Goal: Task Accomplishment & Management: Complete application form

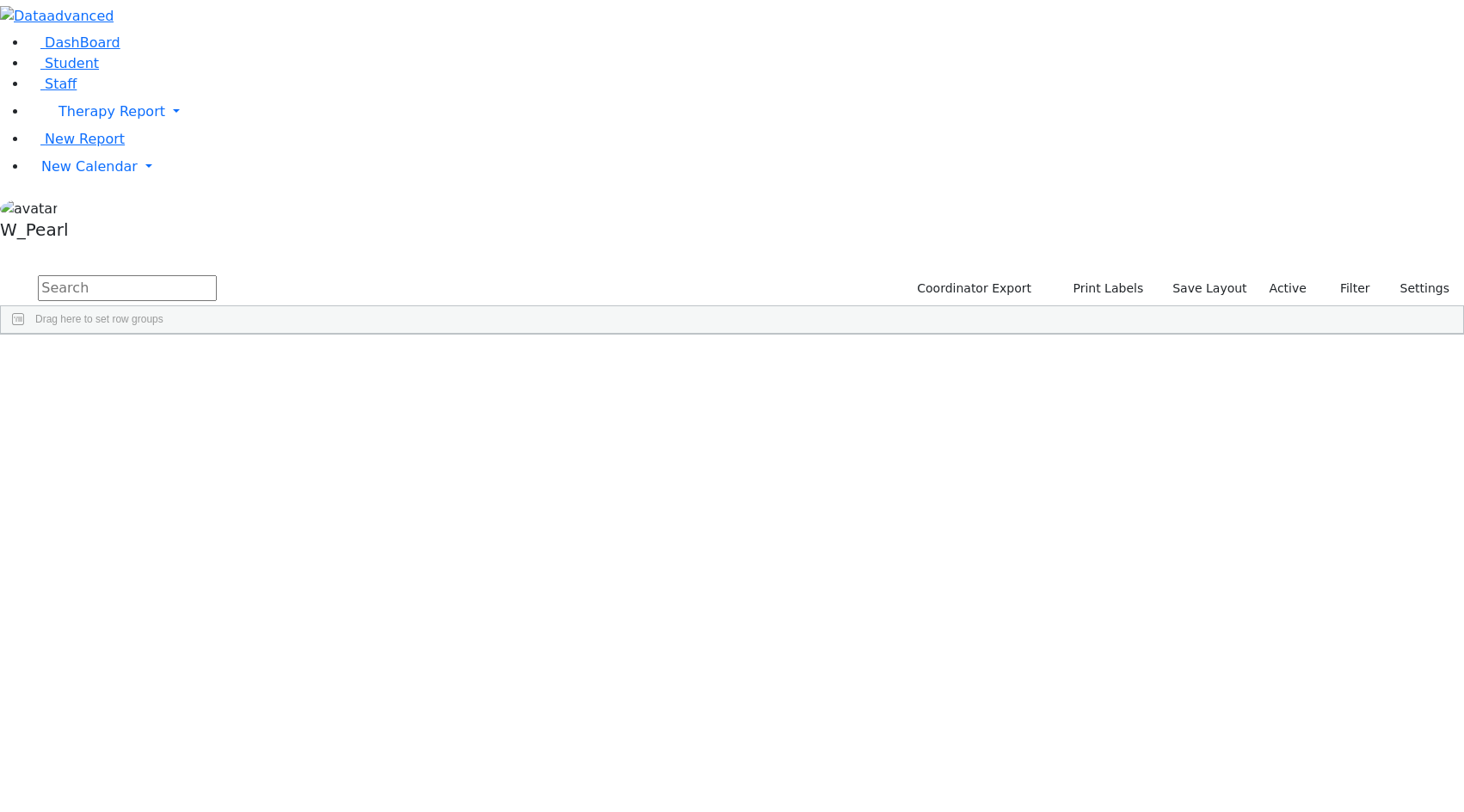
click at [217, 275] on input "text" at bounding box center [127, 288] width 179 height 26
type input "[PERSON_NAME]"
click at [287, 410] on div "Refoel" at bounding box center [239, 422] width 94 height 24
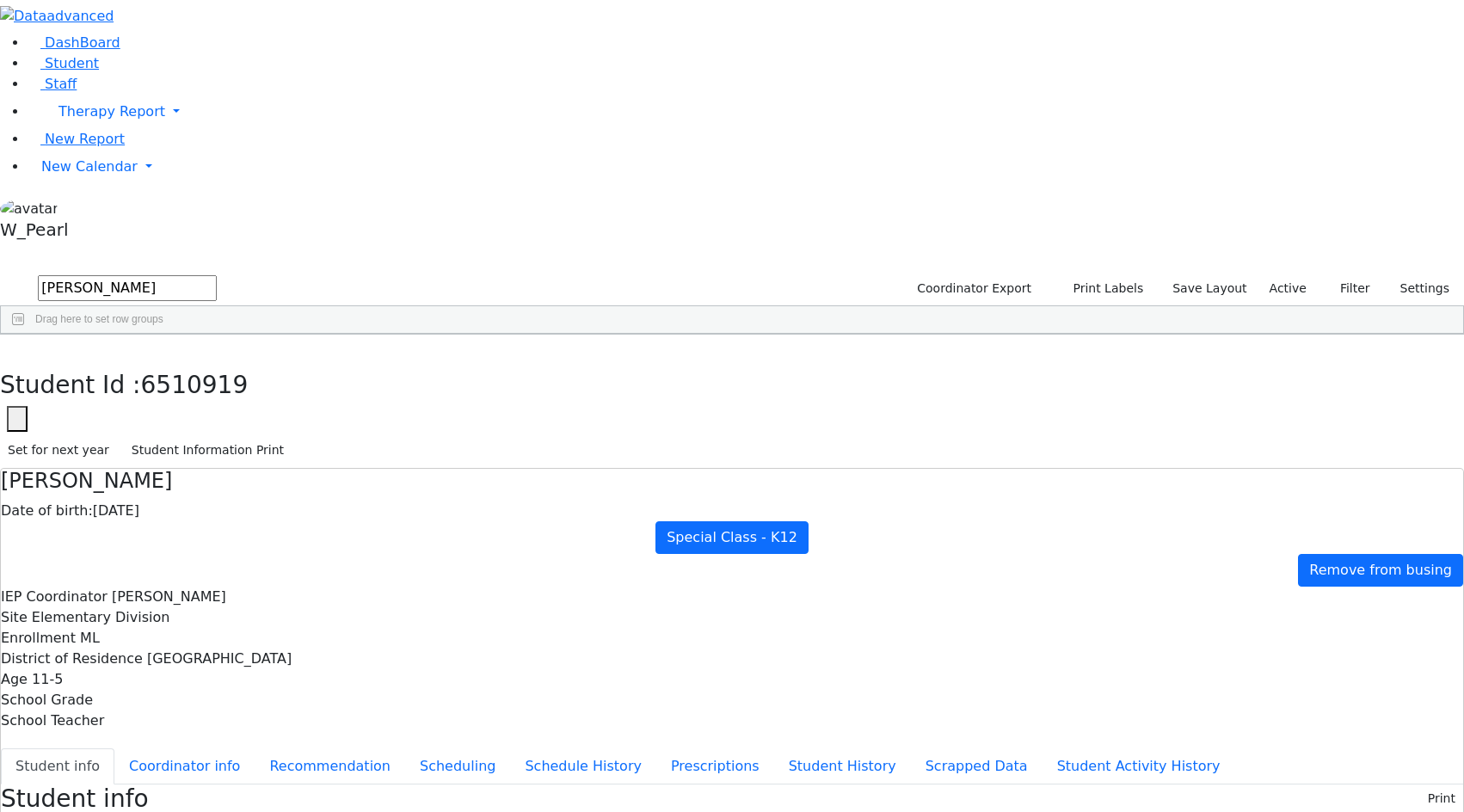
scroll to position [87, 0]
click at [657, 748] on button "Prescriptions" at bounding box center [716, 766] width 118 height 36
click at [1418, 784] on button "New" at bounding box center [1437, 797] width 54 height 27
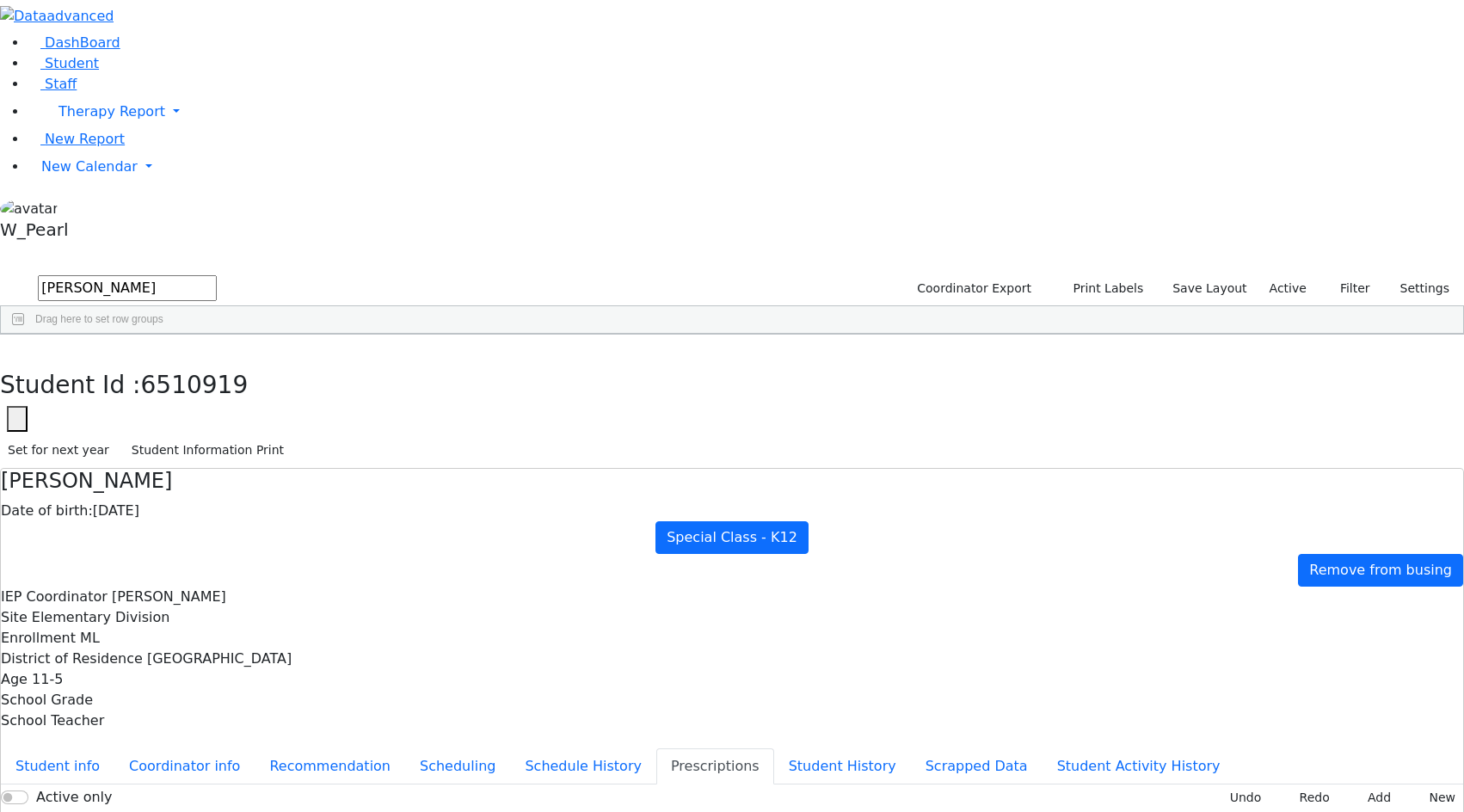
type input "[DATE]"
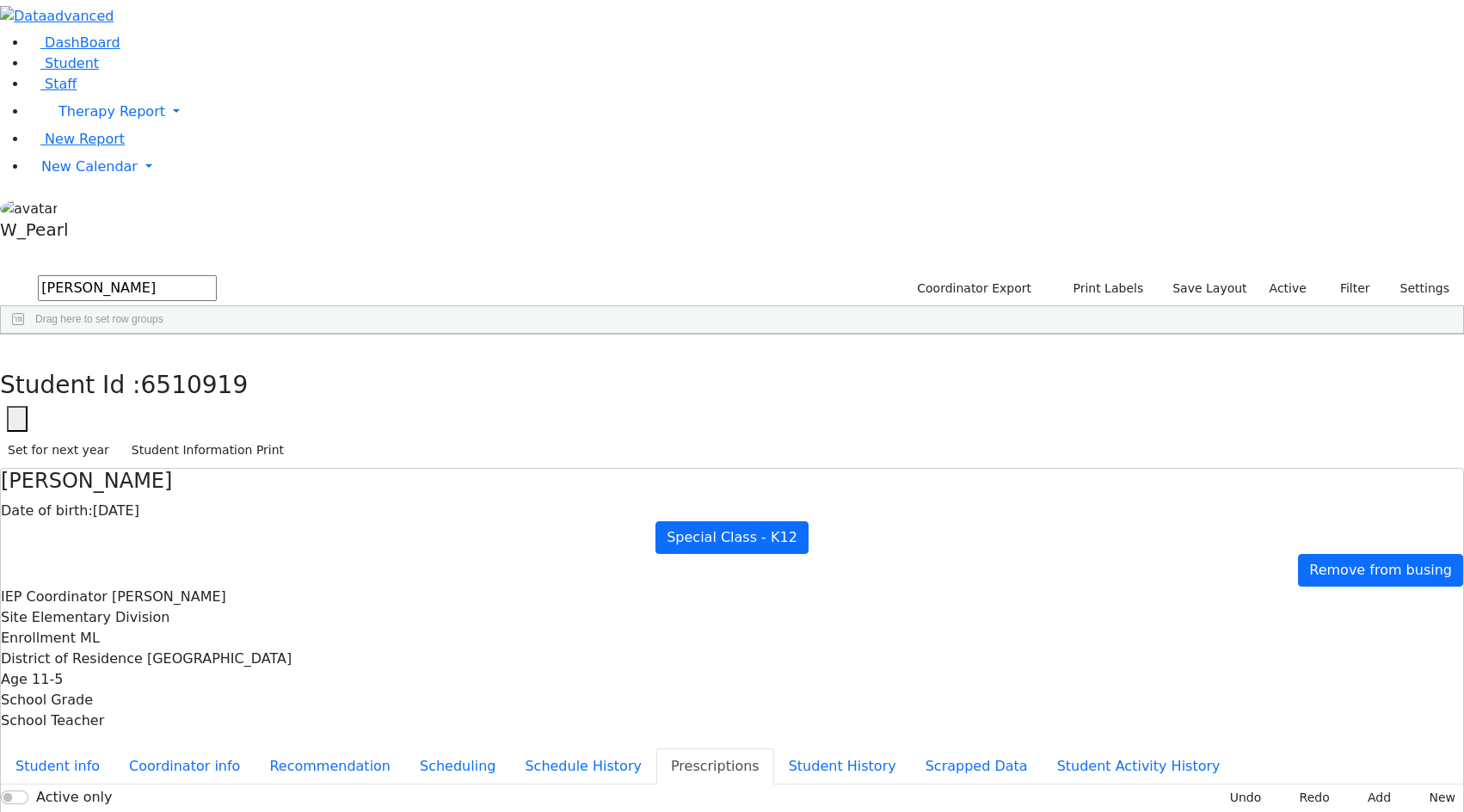
type input "[DATE]"
click at [17, 348] on icon "button" at bounding box center [12, 353] width 9 height 10
drag, startPoint x: 315, startPoint y: 83, endPoint x: -445, endPoint y: -17, distance: 766.6
click at [0, 0] on html "Printing Please wait. Remaining time 10 seconds. Print Schedule Options Show Bi…" at bounding box center [732, 495] width 1464 height 991
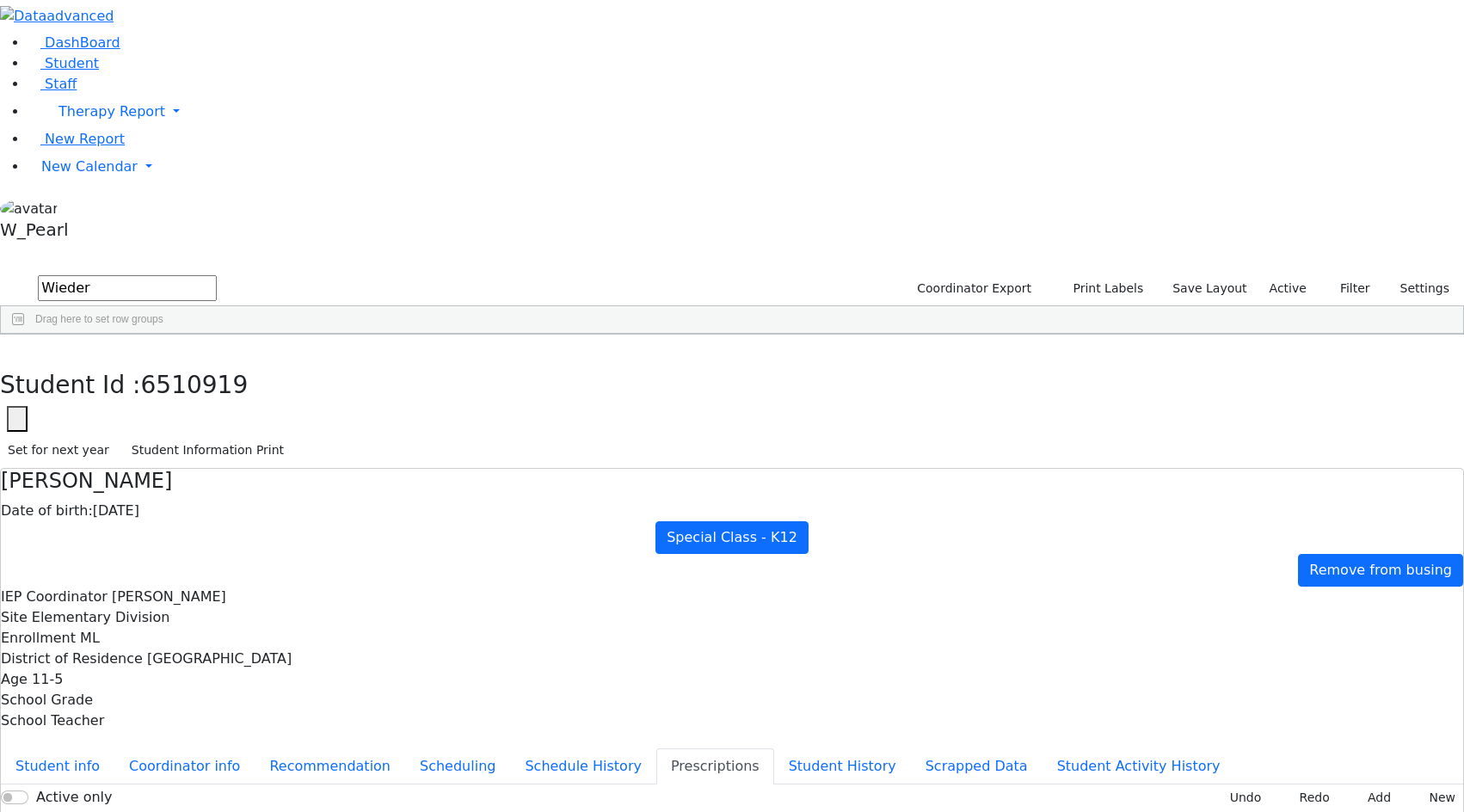
type input "Wieder"
click at [283, 771] on div "Moshe" at bounding box center [236, 784] width 95 height 24
click at [1410, 784] on button "New" at bounding box center [1437, 797] width 54 height 27
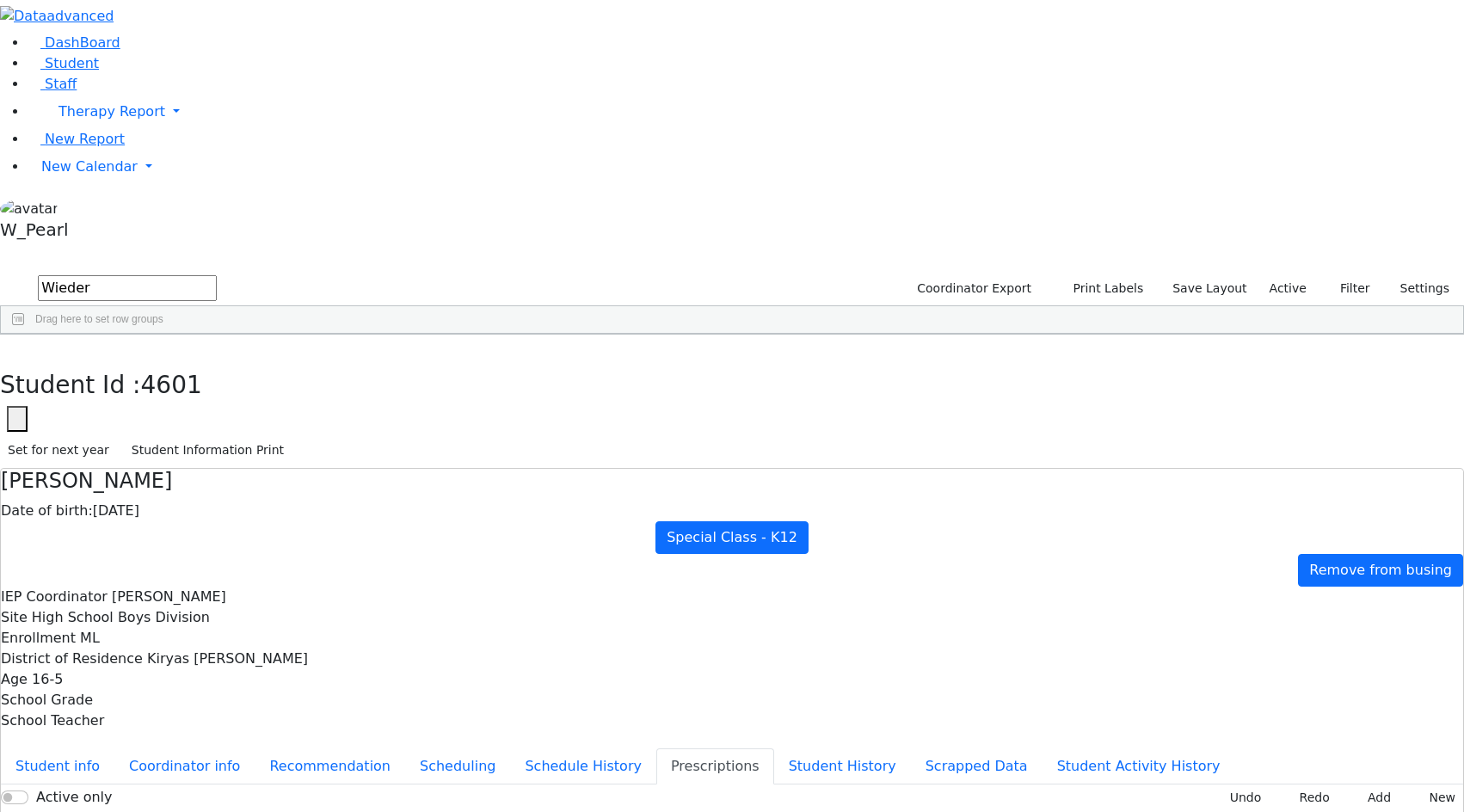
type input "[DATE]"
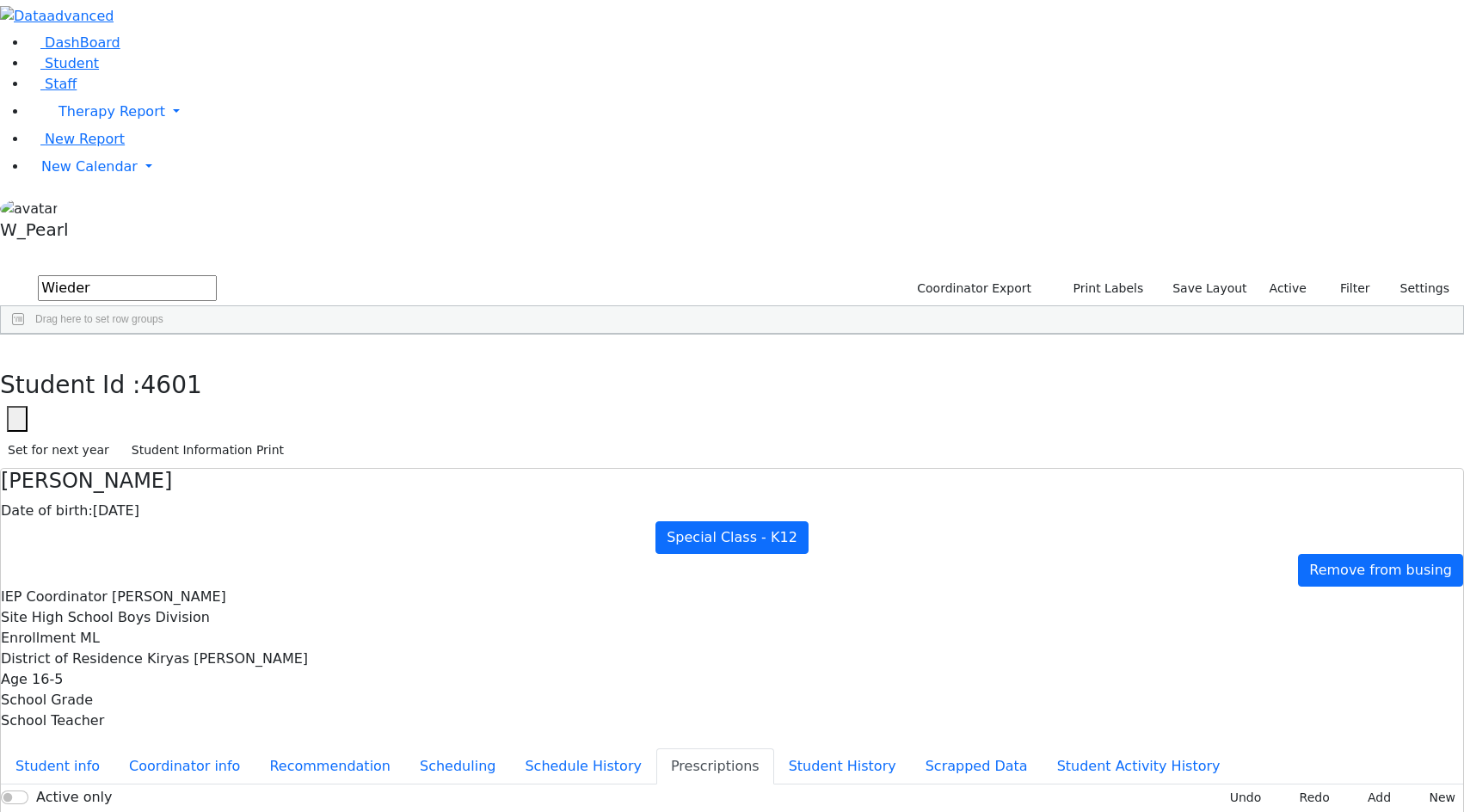
type input "[DATE]"
